Goal: Find specific page/section: Find specific page/section

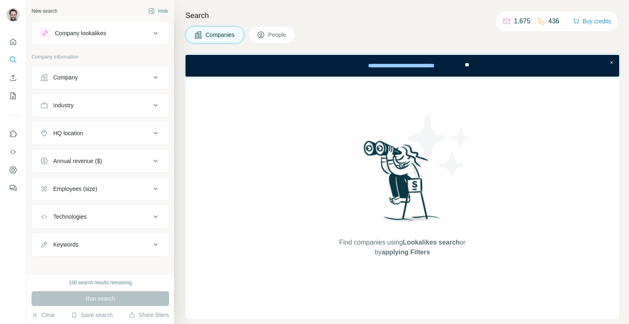
click at [142, 73] on div "Company" at bounding box center [95, 77] width 111 height 8
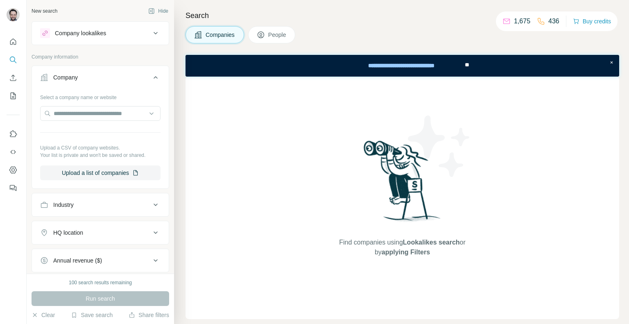
click at [139, 201] on div "Industry" at bounding box center [95, 205] width 111 height 8
click at [148, 225] on icon at bounding box center [152, 225] width 8 height 8
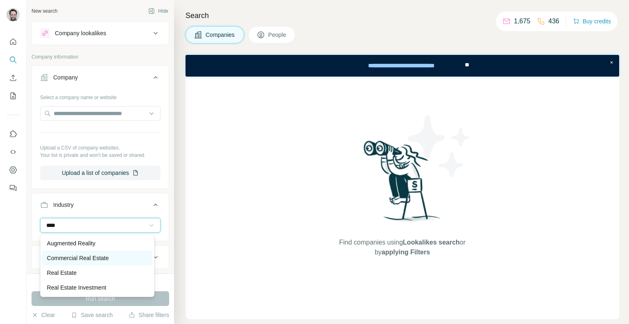
type input "****"
click at [91, 257] on p "Commercial Real Estate" at bounding box center [78, 258] width 62 height 8
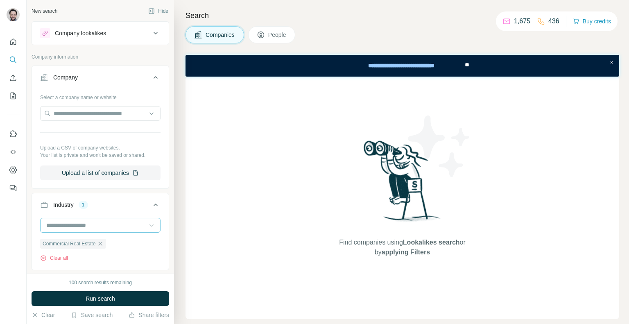
click at [92, 222] on input at bounding box center [95, 225] width 101 height 9
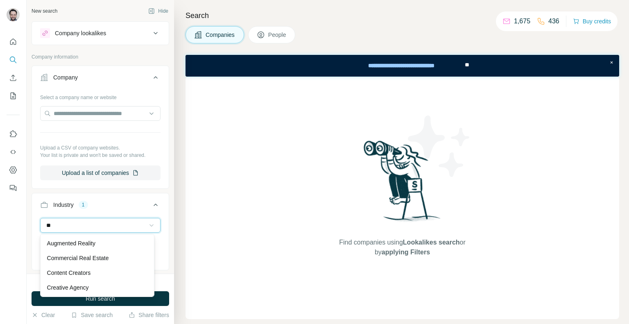
type input "*"
